Goal: Task Accomplishment & Management: Complete application form

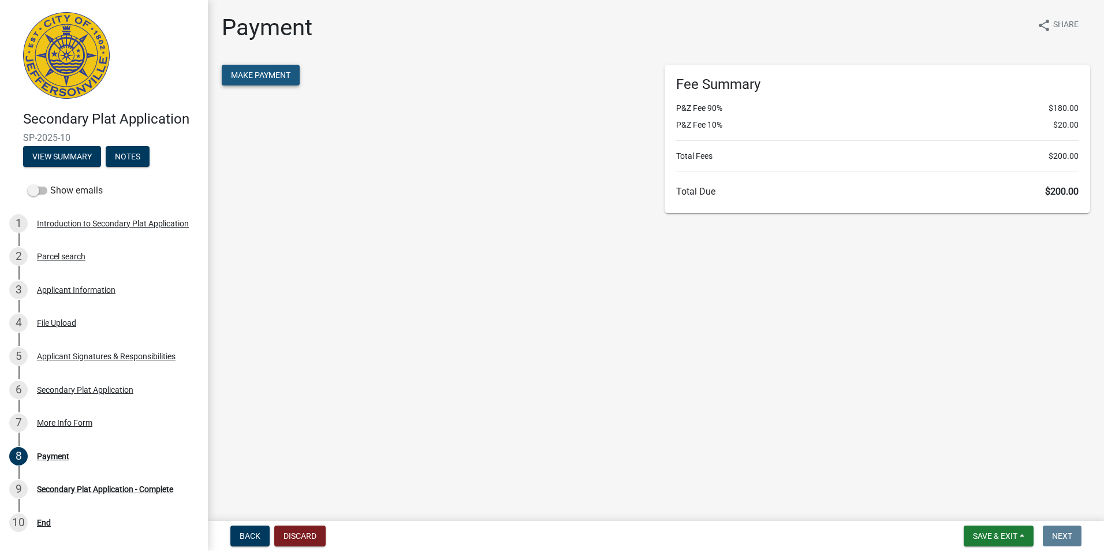
click at [270, 72] on span "Make Payment" at bounding box center [260, 74] width 59 height 9
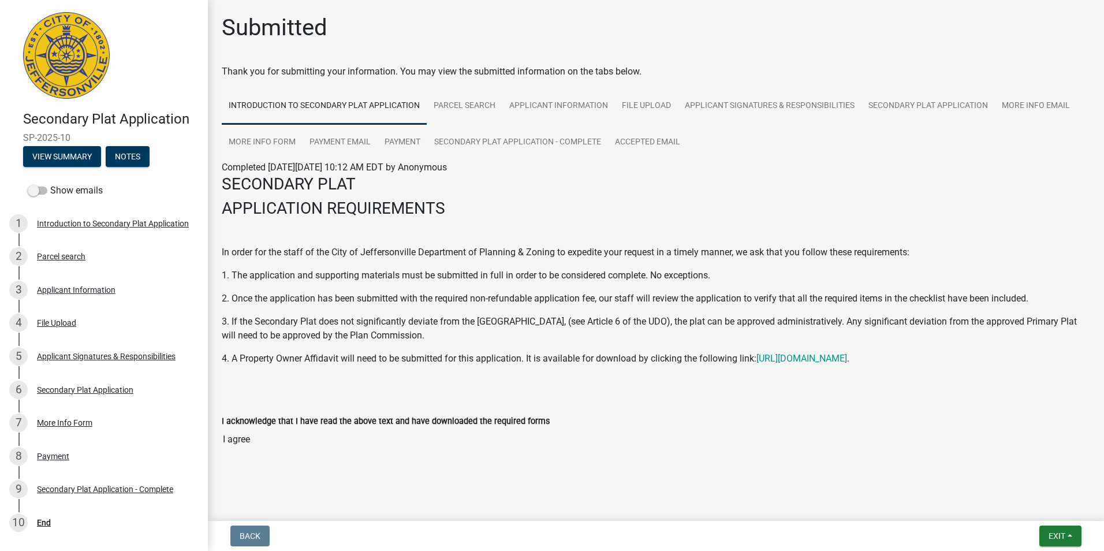
click at [326, 424] on label "I acknowledge that I have read the above text and have downloaded the required …" at bounding box center [386, 422] width 328 height 8
click at [326, 428] on input "I agree" at bounding box center [656, 439] width 869 height 23
click at [1054, 535] on span "Exit" at bounding box center [1057, 535] width 17 height 9
click at [1055, 533] on span "Exit" at bounding box center [1057, 535] width 17 height 9
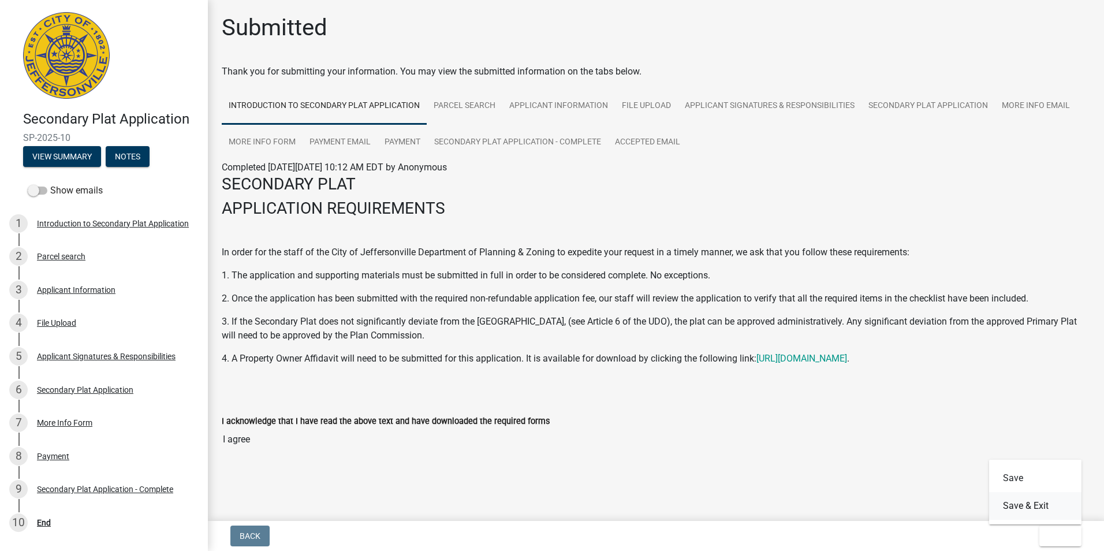
click at [1035, 504] on button "Save & Exit" at bounding box center [1035, 506] width 92 height 28
